Goal: Find specific fact: Find specific fact

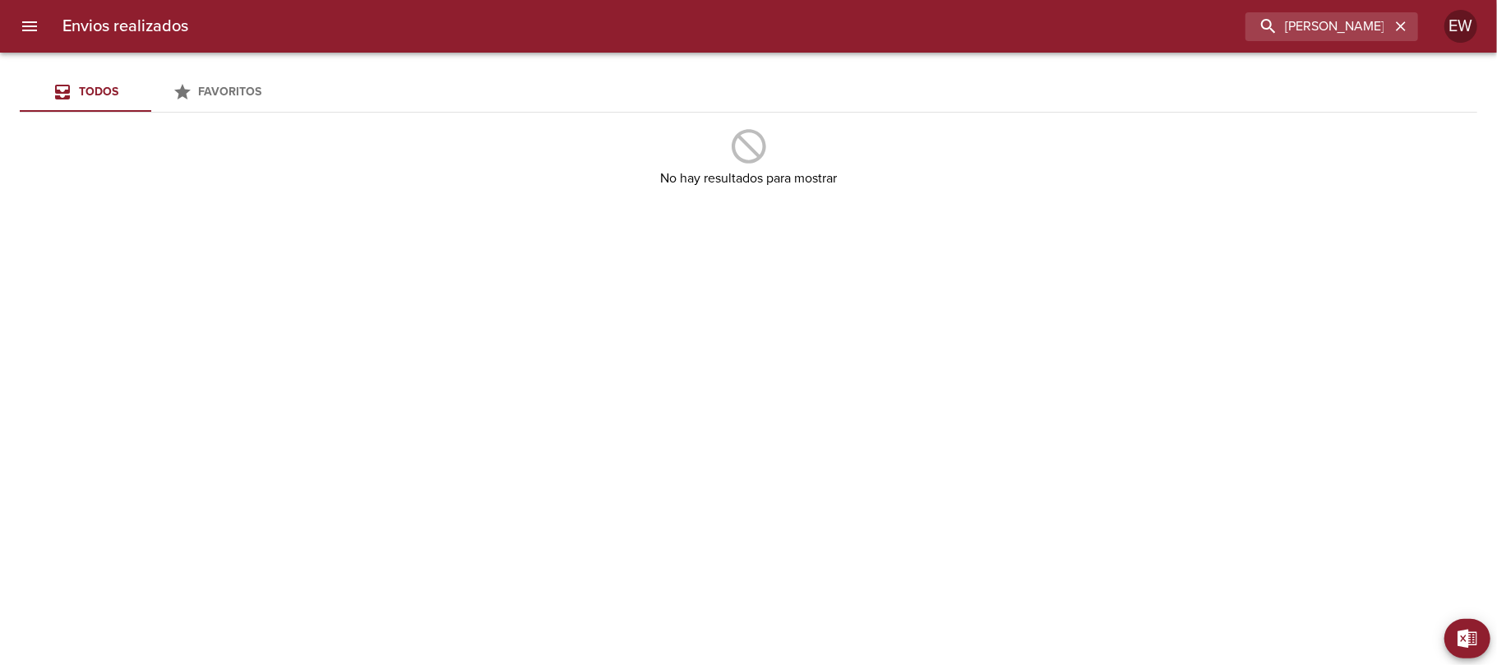
type input "[PERSON_NAME]"
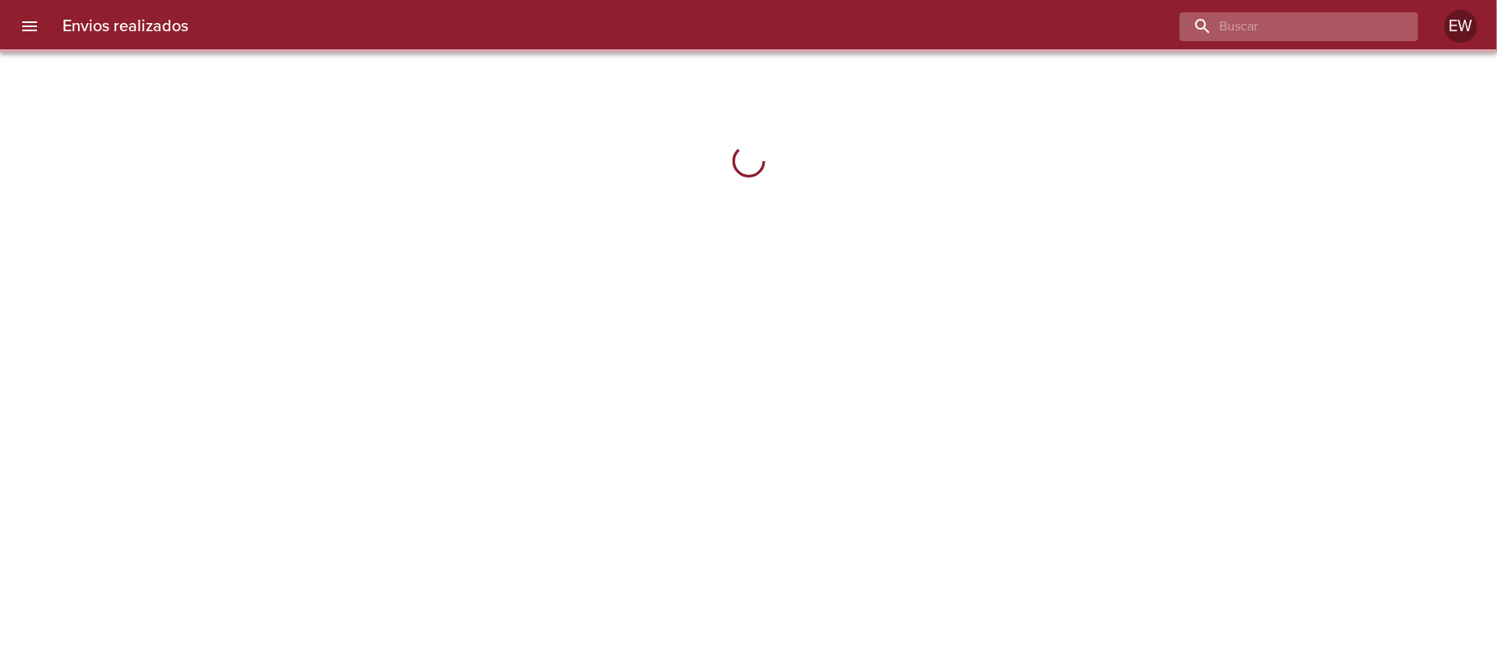
click at [1320, 28] on input "buscar" at bounding box center [1285, 26] width 210 height 29
paste input "[PERSON_NAME]"
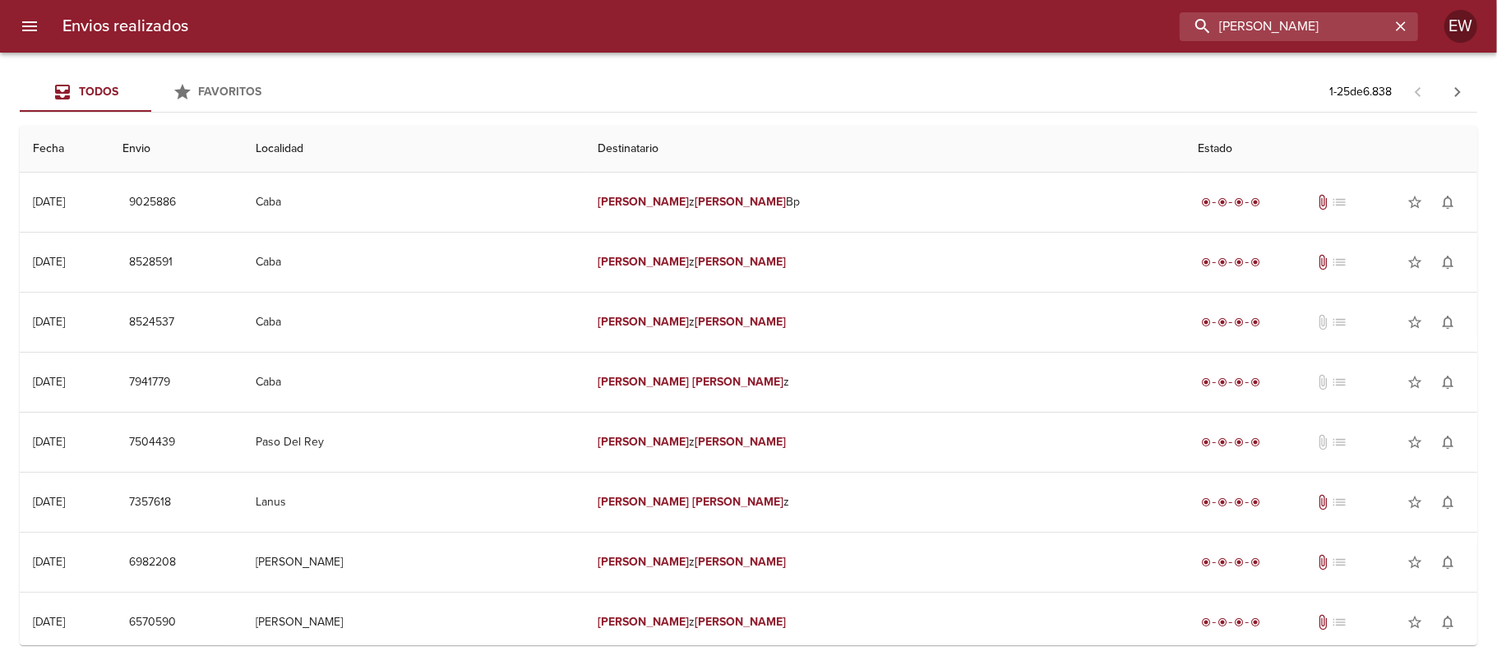
type input "CRISTIAN MARTINE"
